Goal: Task Accomplishment & Management: Manage account settings

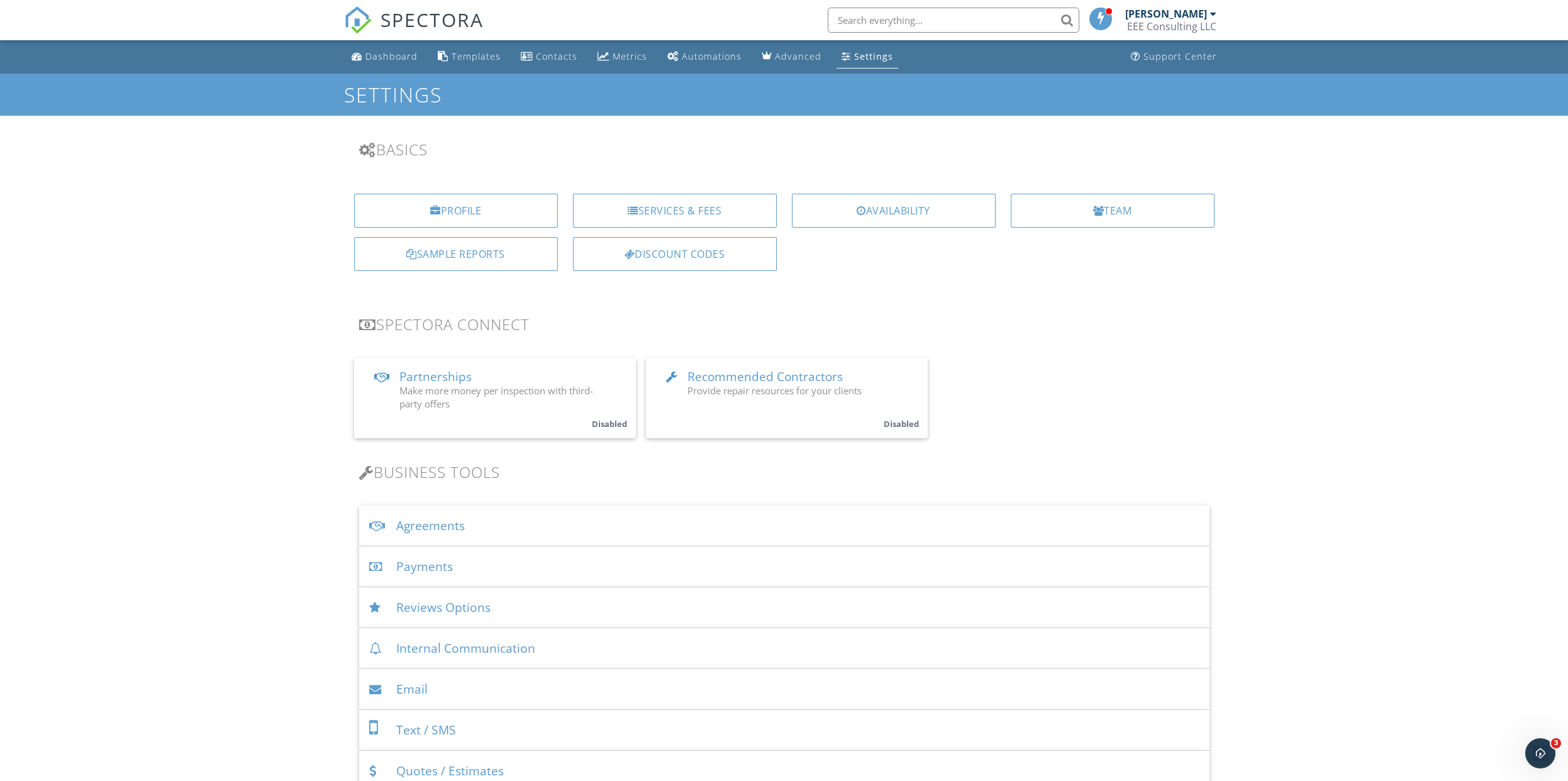
click at [894, 26] on input "text" at bounding box center [953, 20] width 252 height 25
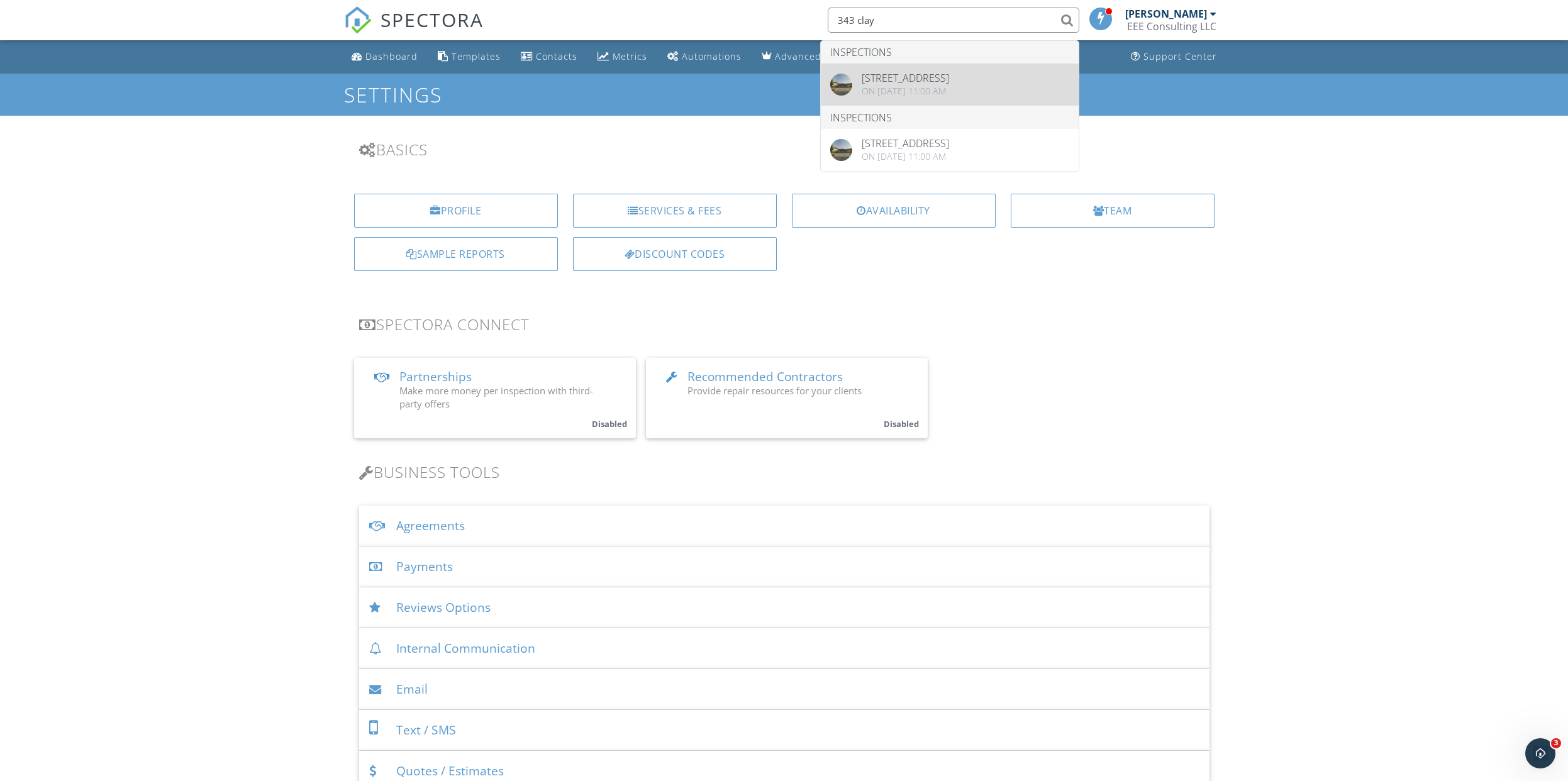
type input "343 clay"
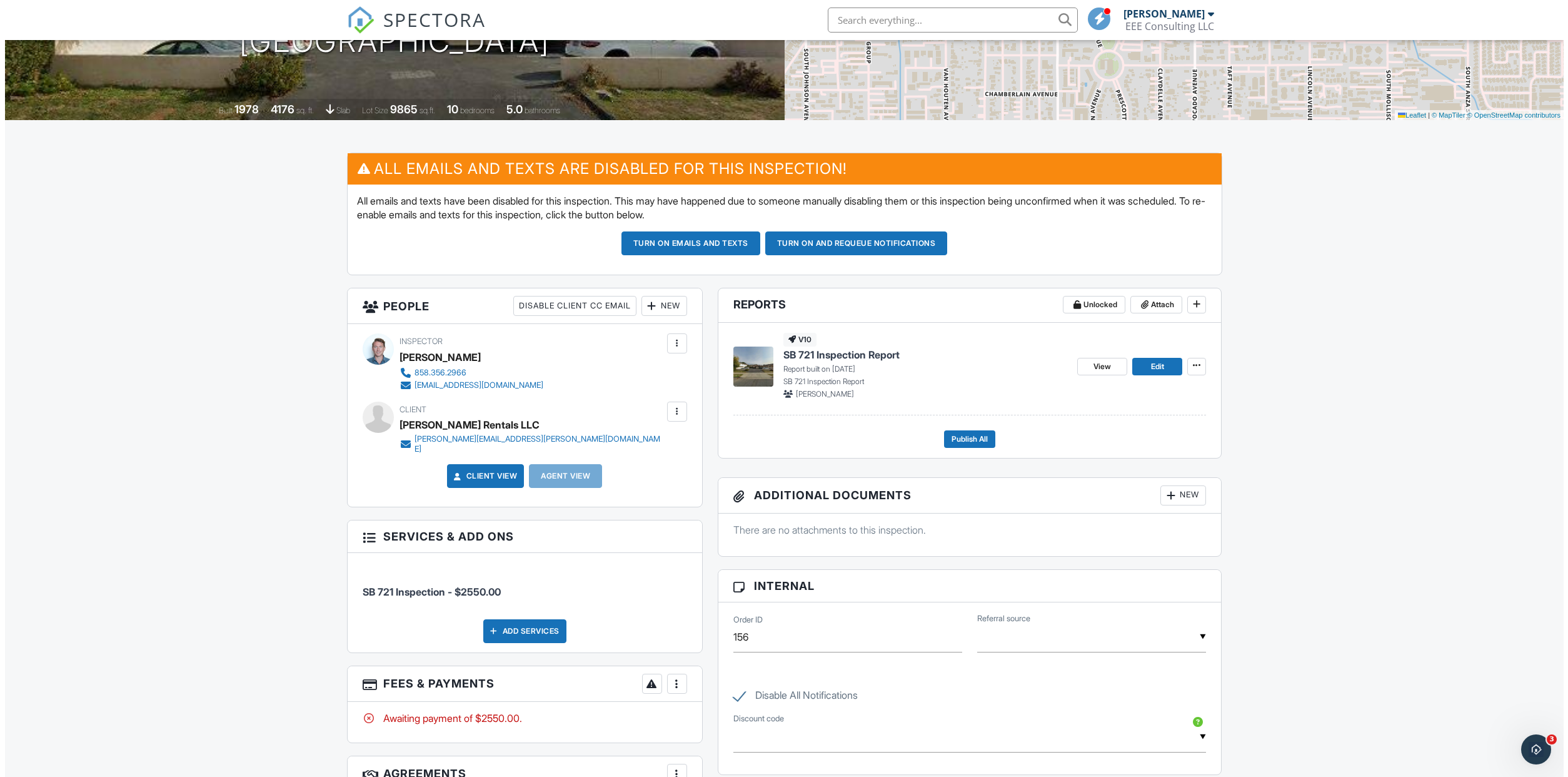
scroll to position [214, 0]
click at [667, 413] on div at bounding box center [672, 411] width 12 height 12
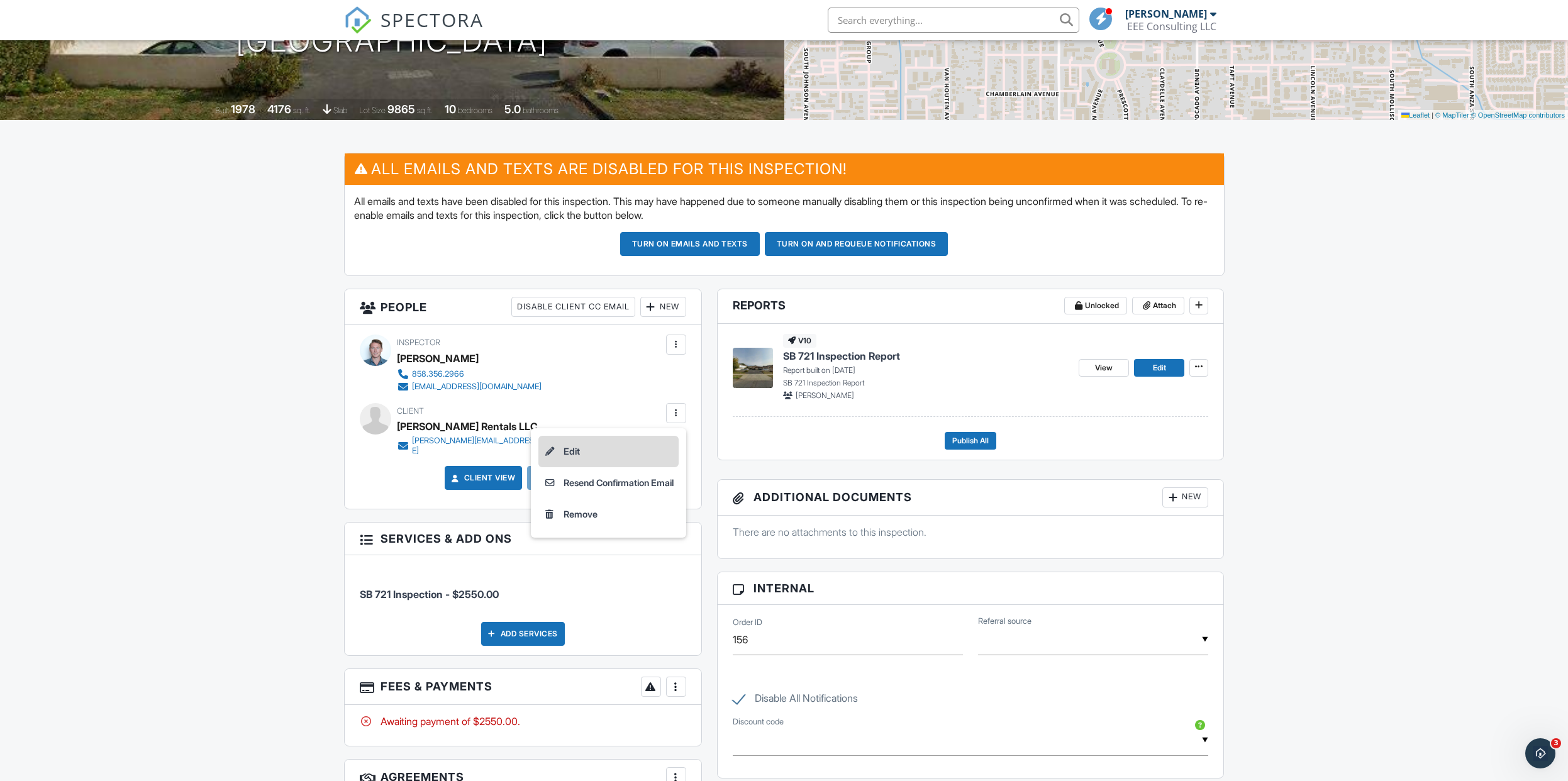
click at [597, 460] on li "Edit" at bounding box center [608, 451] width 140 height 32
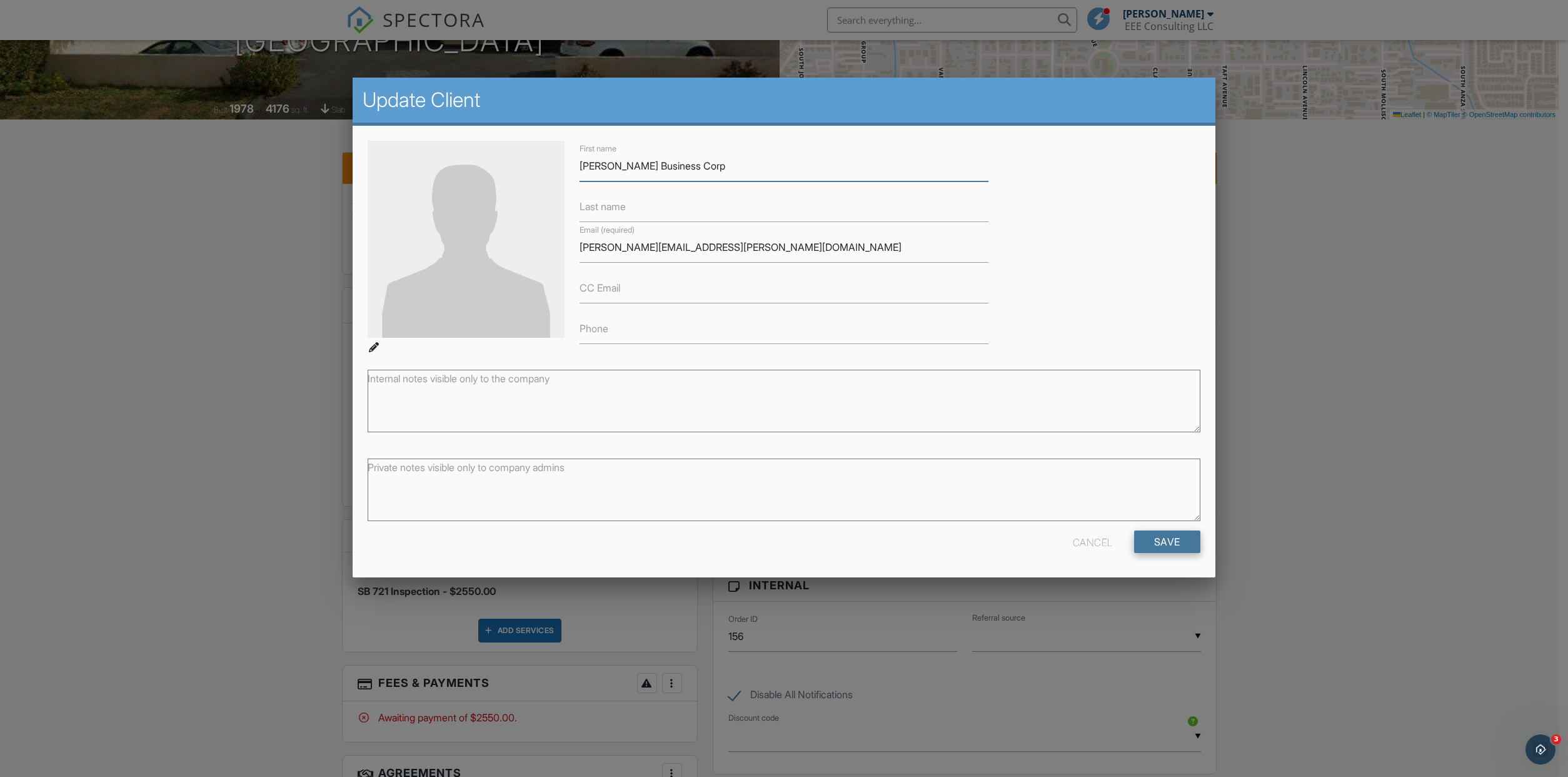
type input "Sam Business Corp"
click at [1154, 538] on input "Save" at bounding box center [1167, 541] width 66 height 23
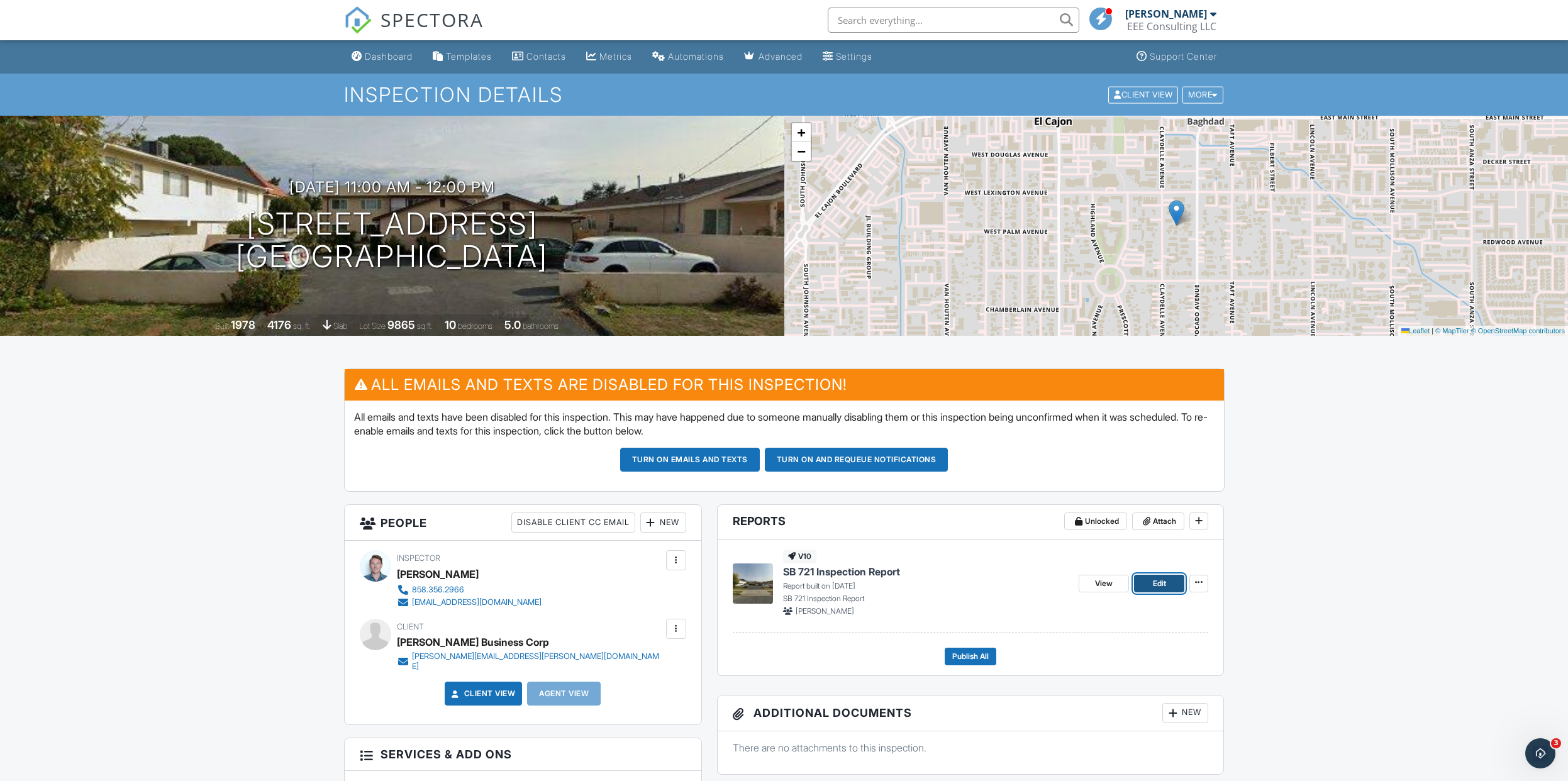
click at [1157, 587] on span "Edit" at bounding box center [1159, 583] width 13 height 12
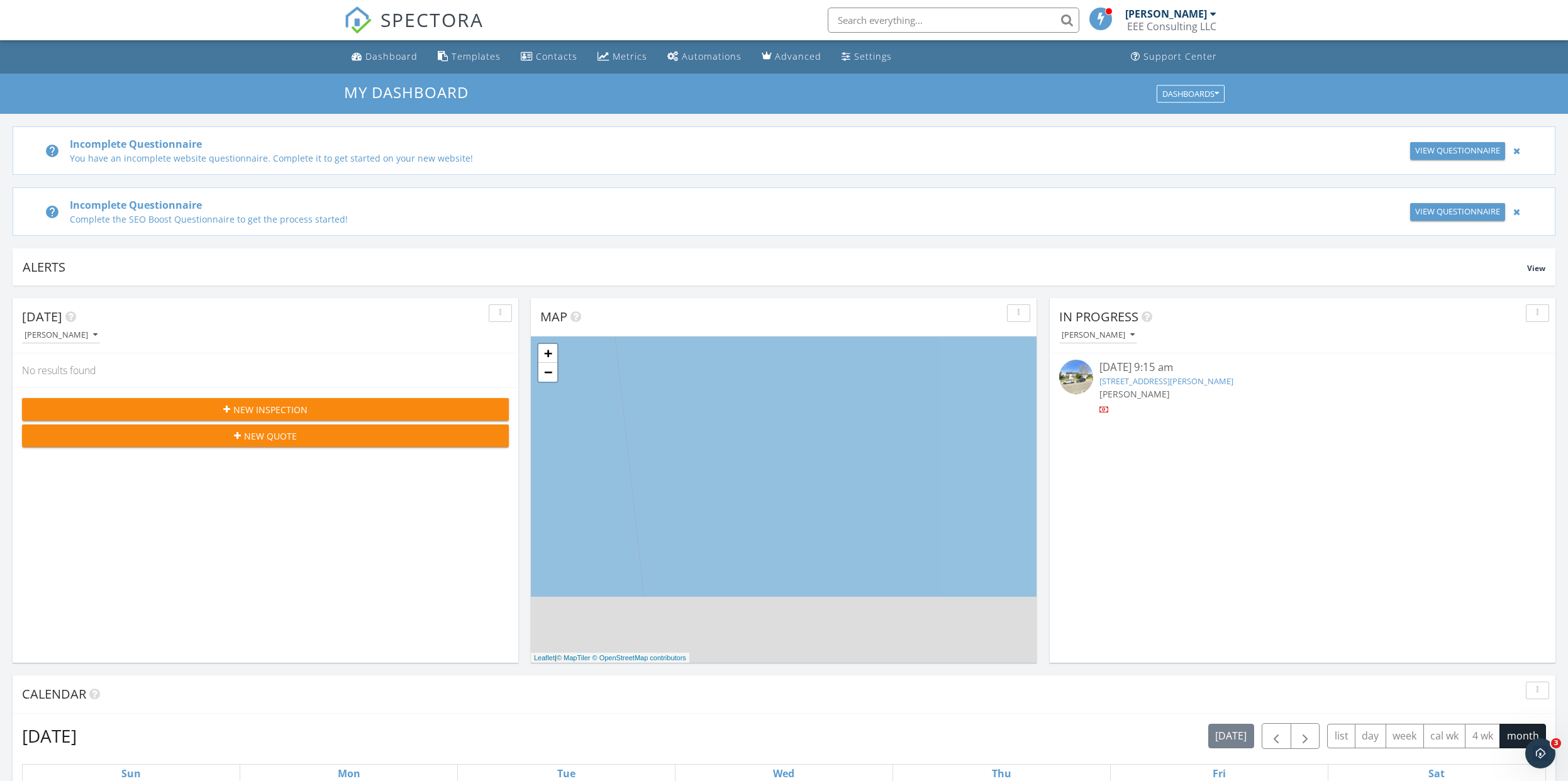
click at [914, 25] on input "text" at bounding box center [953, 20] width 252 height 25
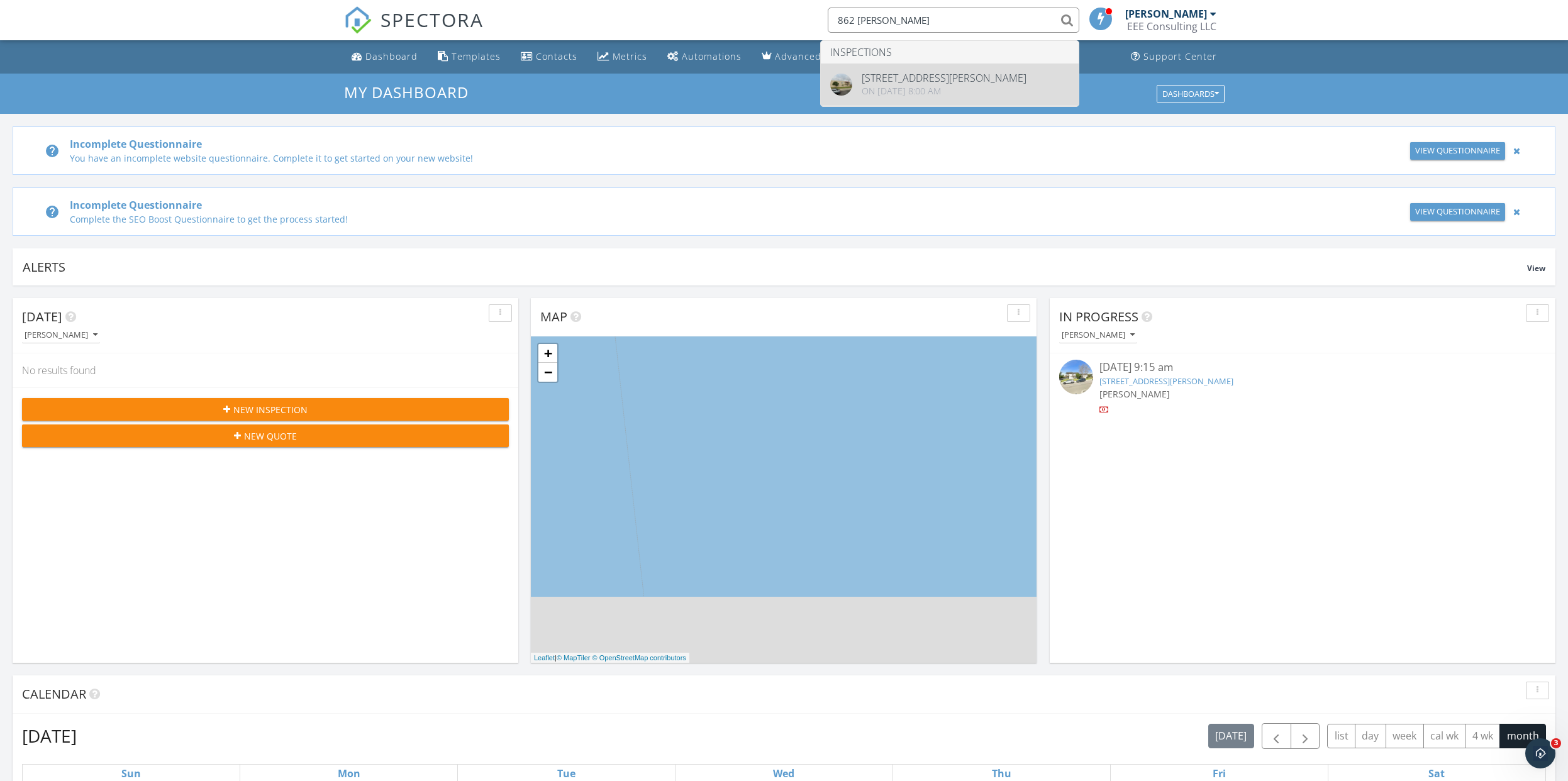
type input "862 mollison"
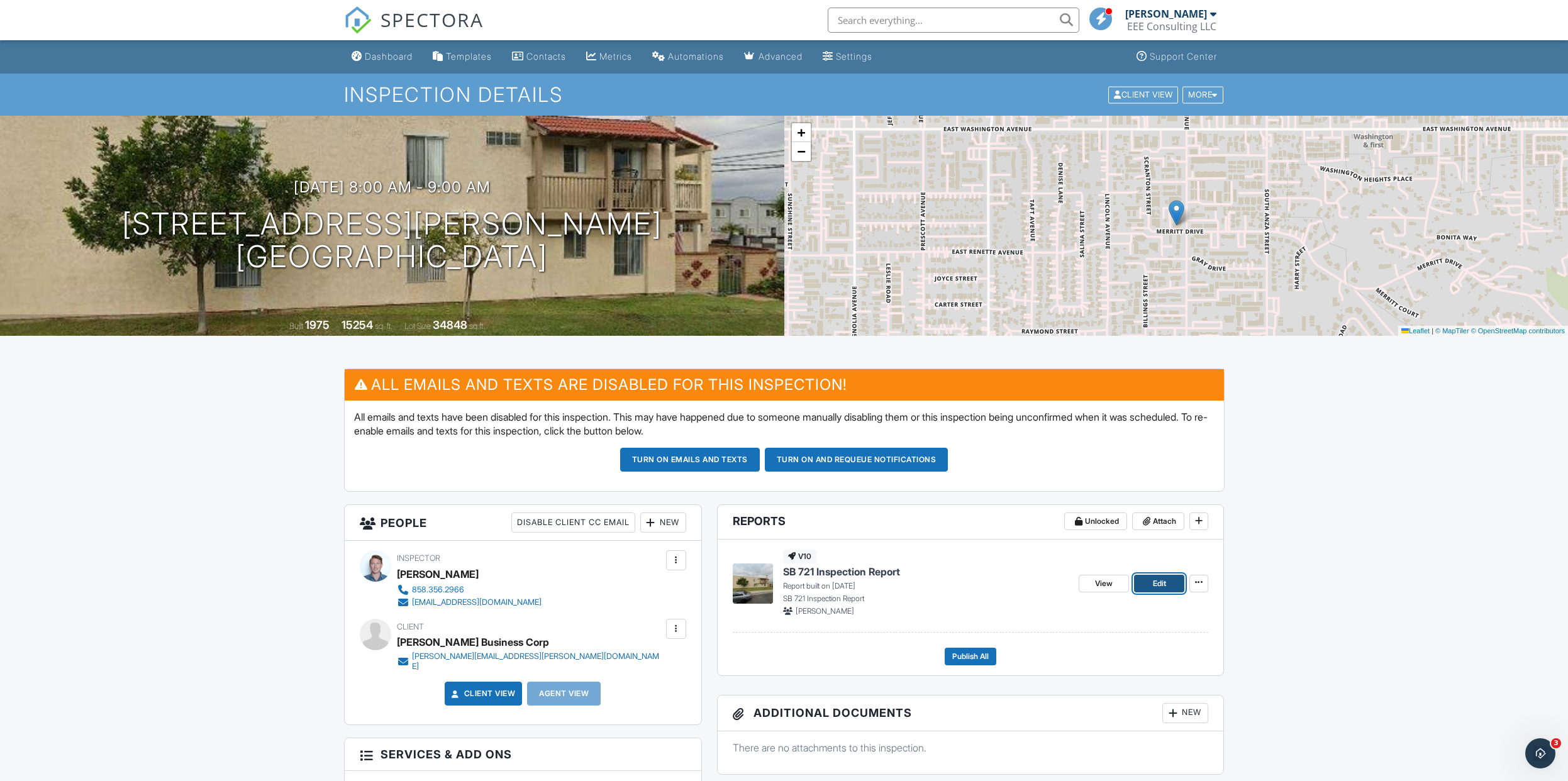
click at [1166, 584] on span "Edit" at bounding box center [1159, 583] width 13 height 12
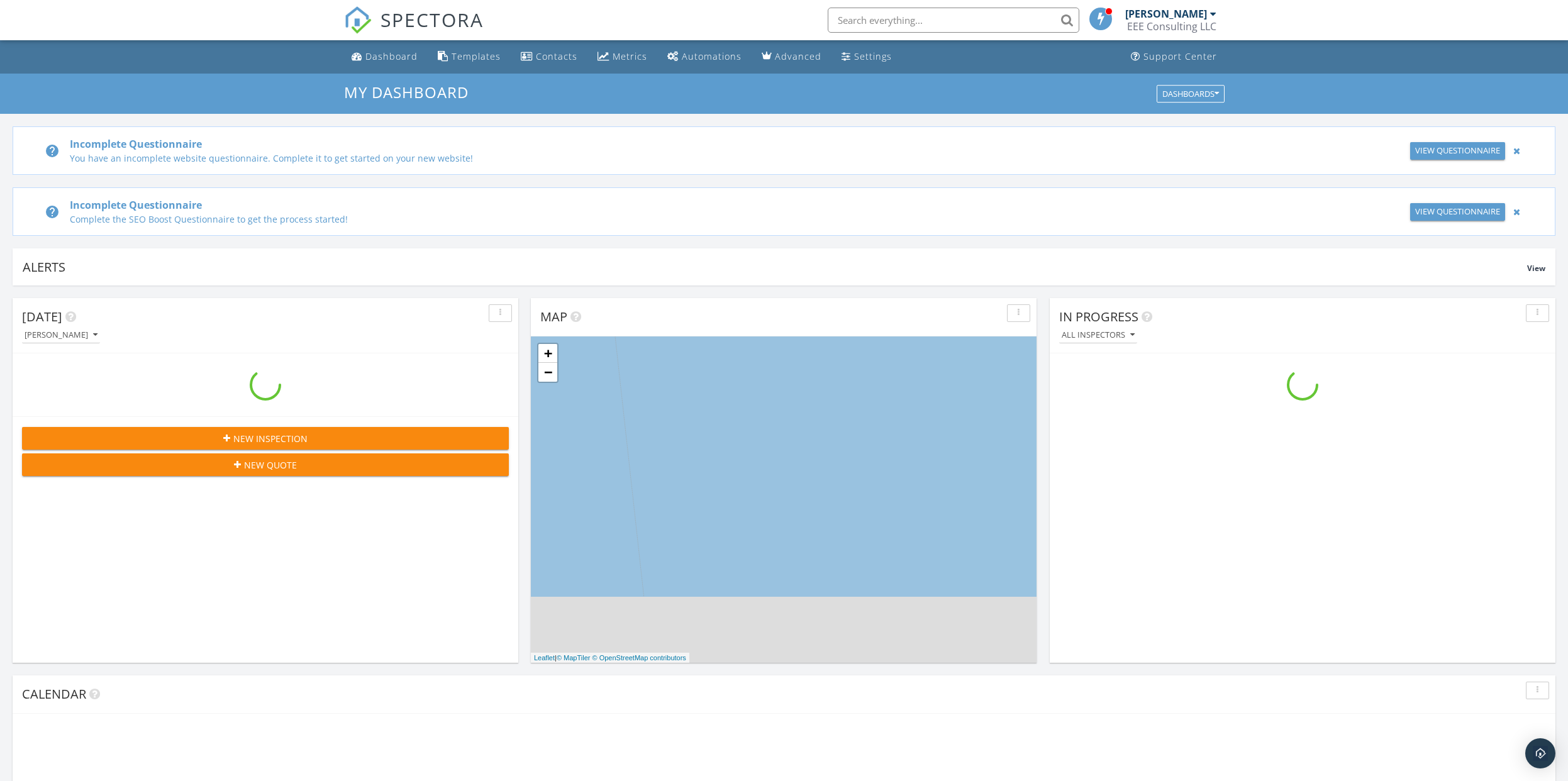
click at [941, 21] on input "text" at bounding box center [953, 20] width 252 height 25
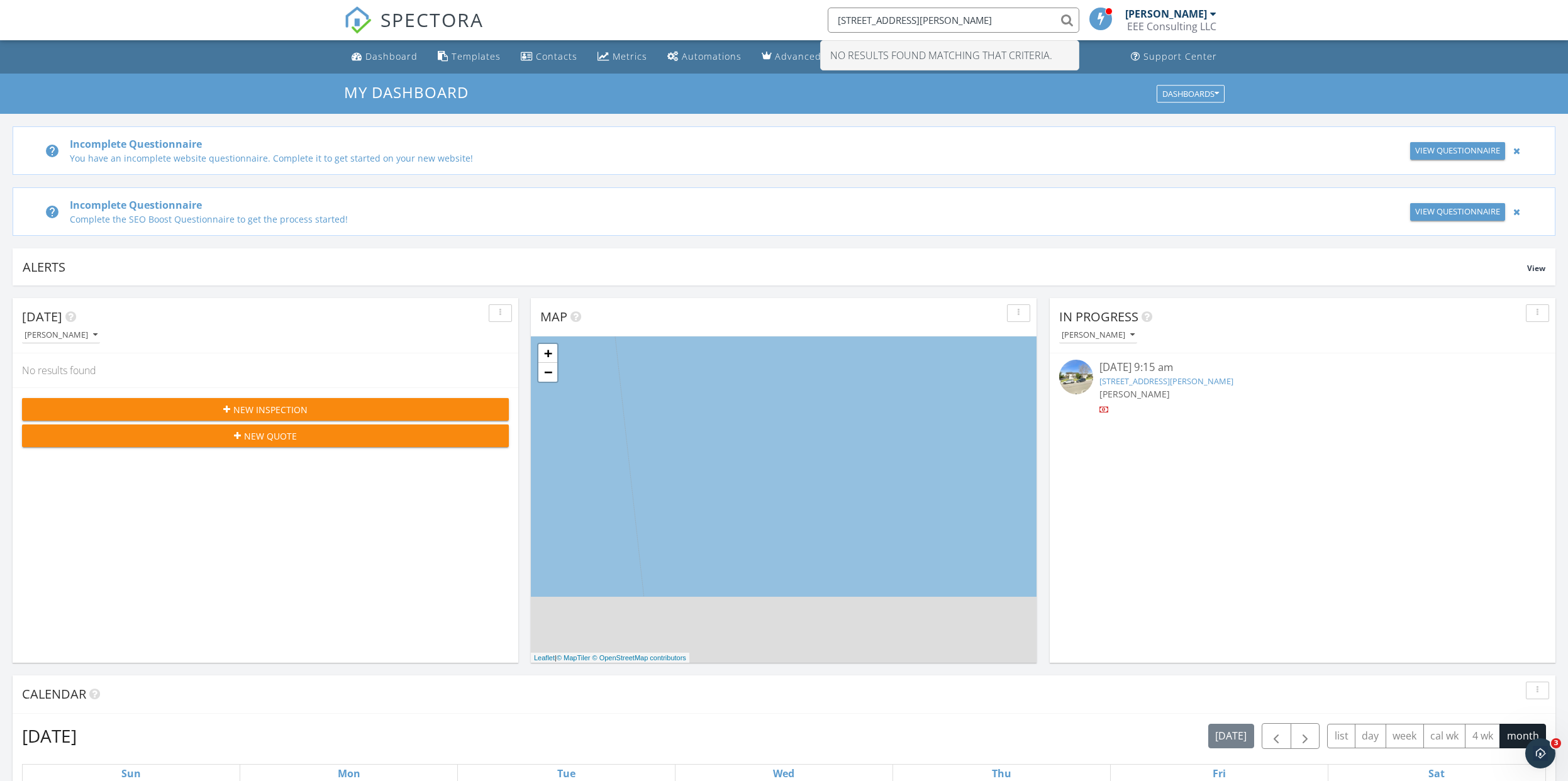
click at [888, 20] on input "[STREET_ADDRESS][PERSON_NAME]" at bounding box center [953, 20] width 252 height 25
type input "[STREET_ADDRESS][PERSON_NAME]"
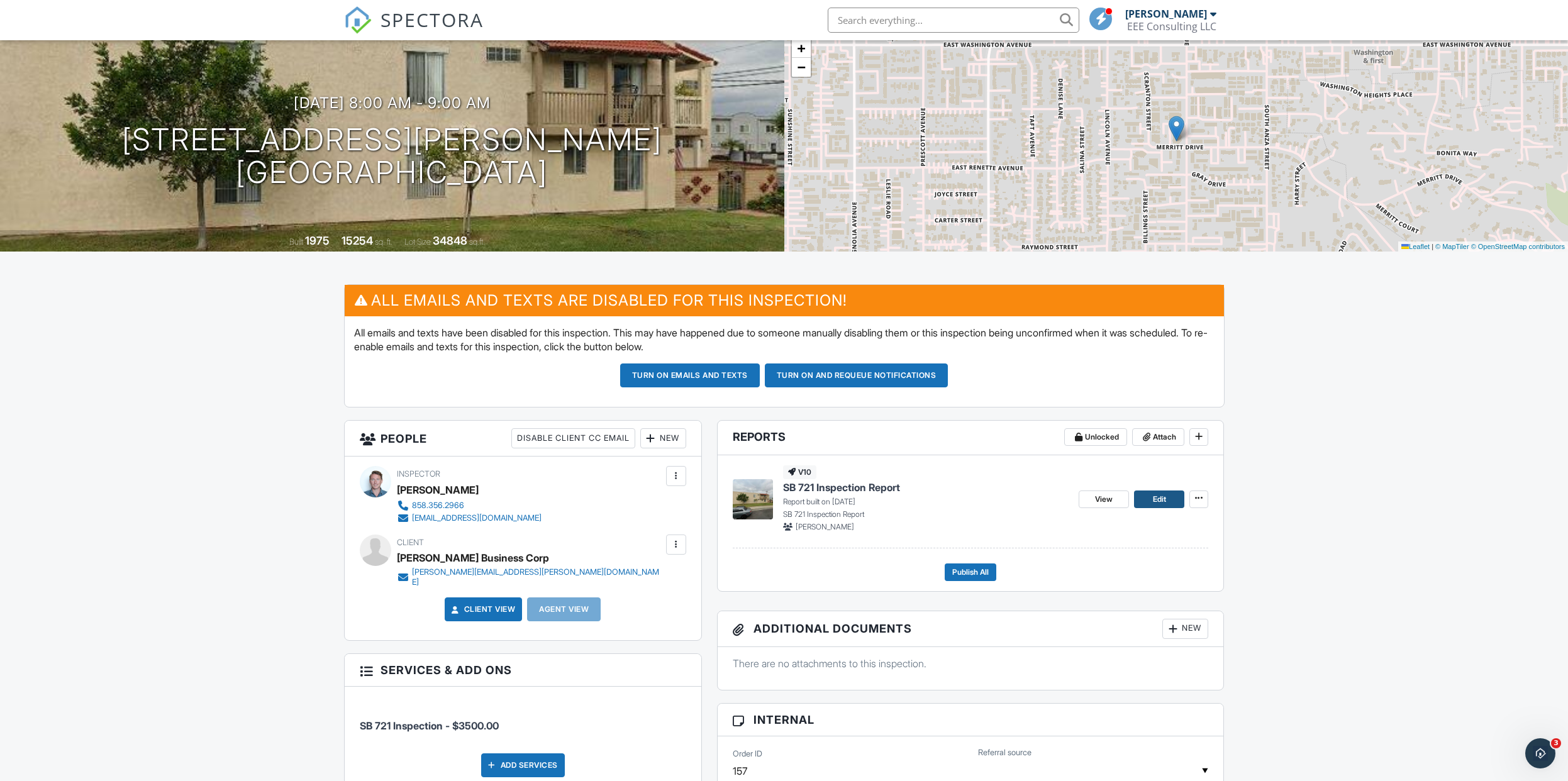
scroll to position [85, 0]
click at [1157, 500] on span "Edit" at bounding box center [1159, 498] width 13 height 12
